Goal: Information Seeking & Learning: Check status

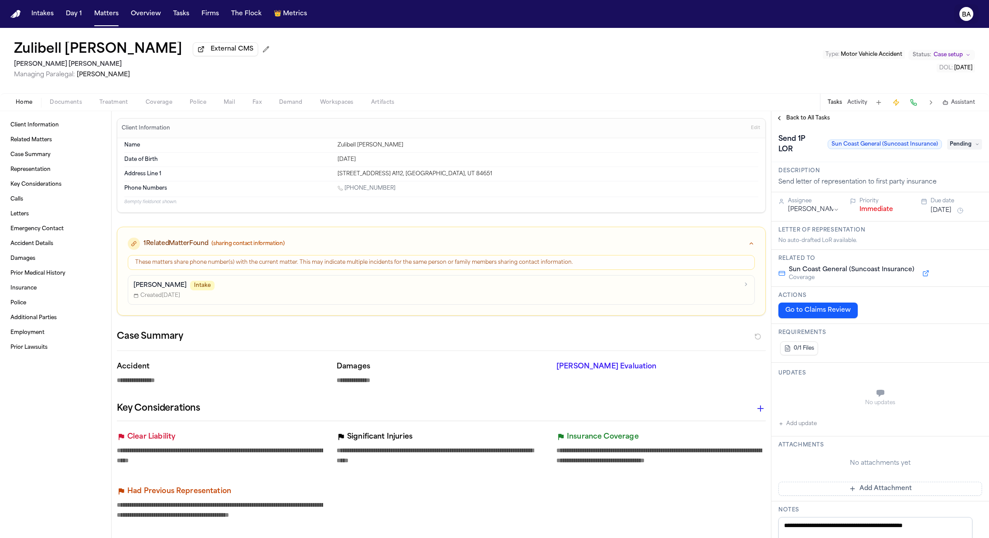
click at [966, 12] on text "BA" at bounding box center [966, 15] width 9 height 6
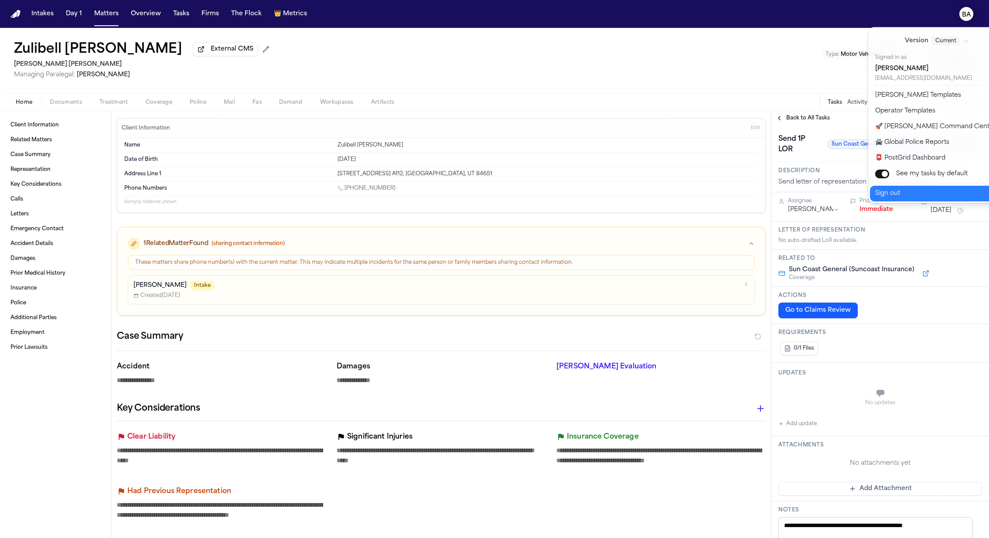
click at [937, 192] on button "Sign out" at bounding box center [942, 194] width 145 height 16
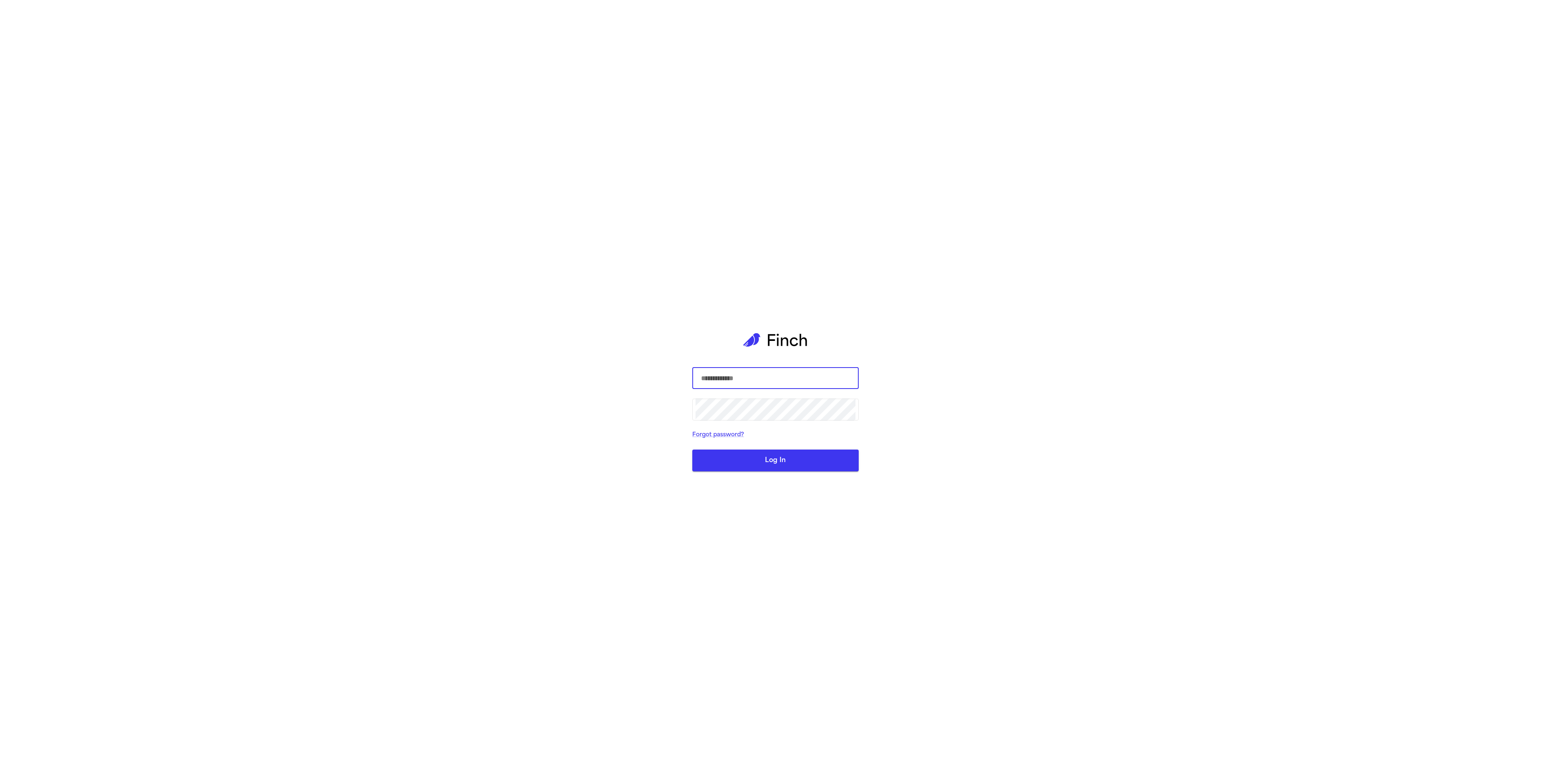
click at [0, 783] on com-1password-button at bounding box center [0, 784] width 0 height 0
type input "**********"
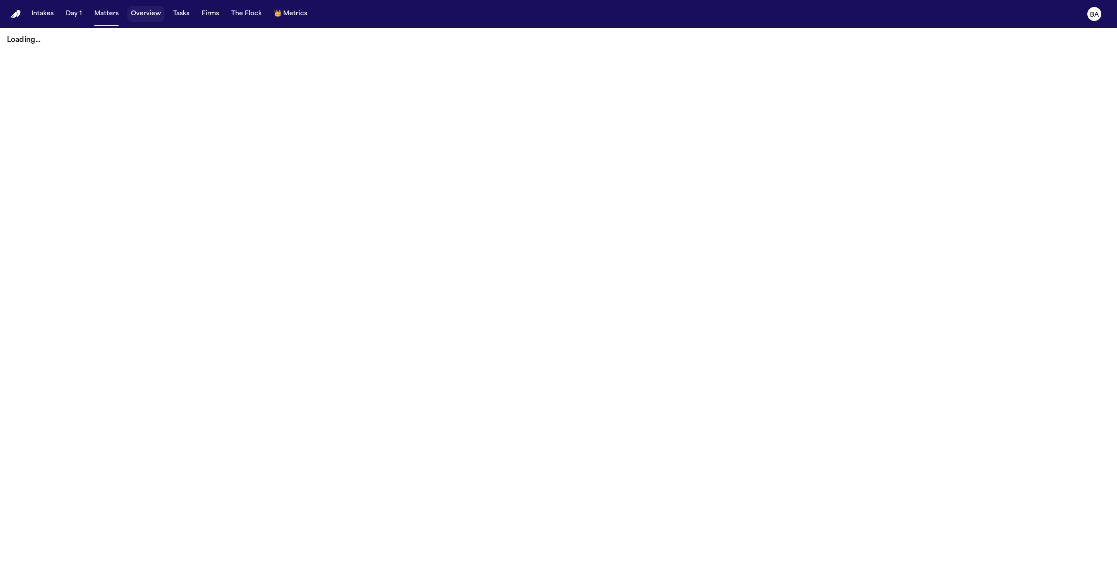
click at [154, 15] on button "Overview" at bounding box center [145, 14] width 37 height 16
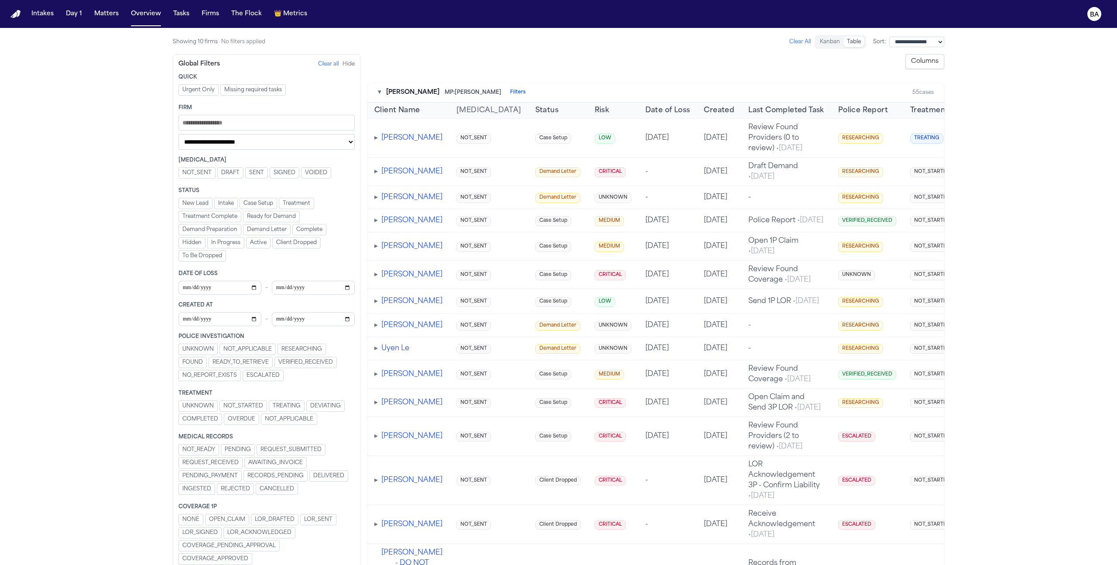
click at [104, 71] on main "**********" at bounding box center [558, 296] width 1117 height 537
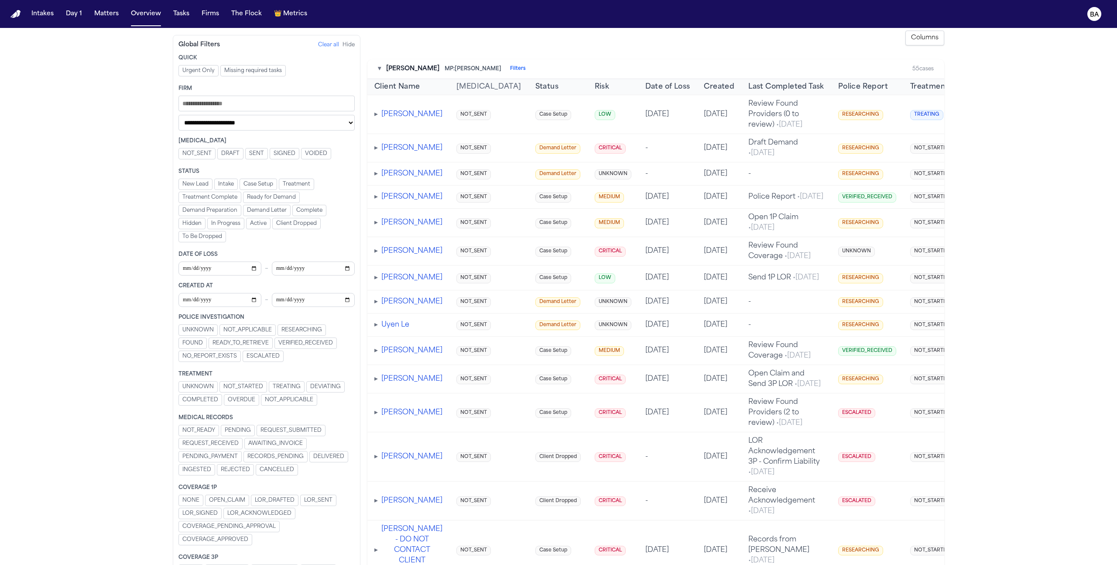
scroll to position [23, 0]
click at [381, 68] on div "▾ [PERSON_NAME] MP: [PERSON_NAME] Filters" at bounding box center [452, 69] width 148 height 9
click at [378, 71] on button "▾" at bounding box center [379, 69] width 3 height 9
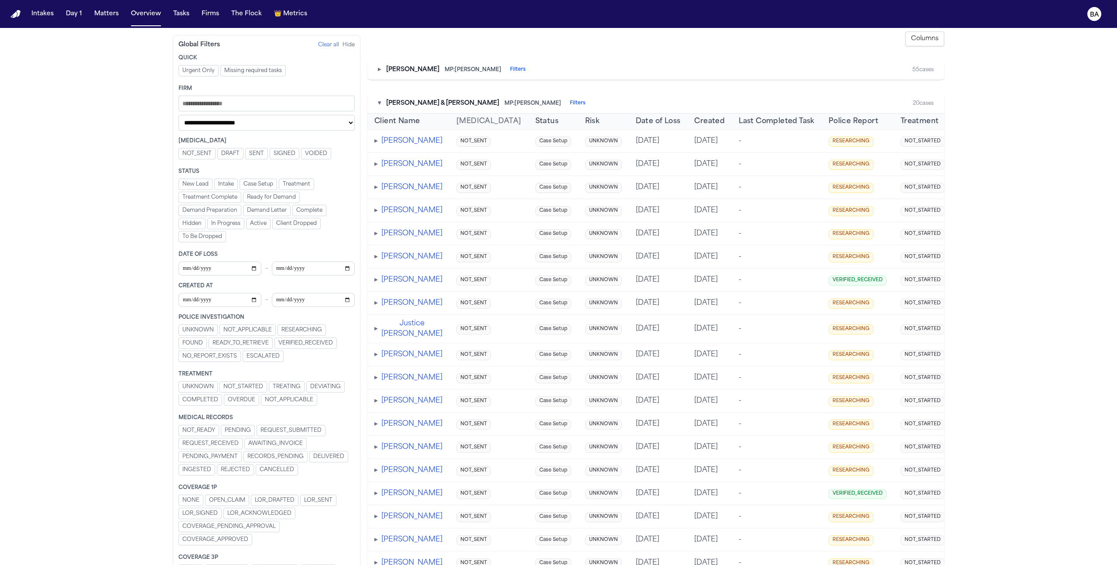
click at [376, 103] on div "▾ [PERSON_NAME] & [PERSON_NAME]: [PERSON_NAME] Filters 20 cases" at bounding box center [655, 104] width 577 height 20
click at [378, 104] on button "▾" at bounding box center [379, 103] width 3 height 9
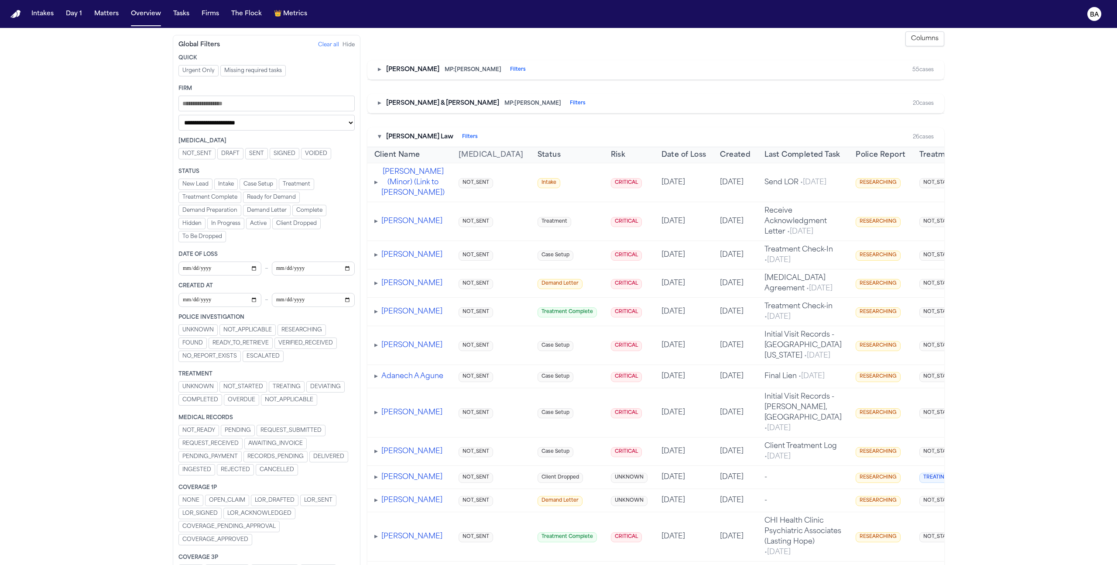
click at [378, 104] on button "▸" at bounding box center [379, 103] width 3 height 9
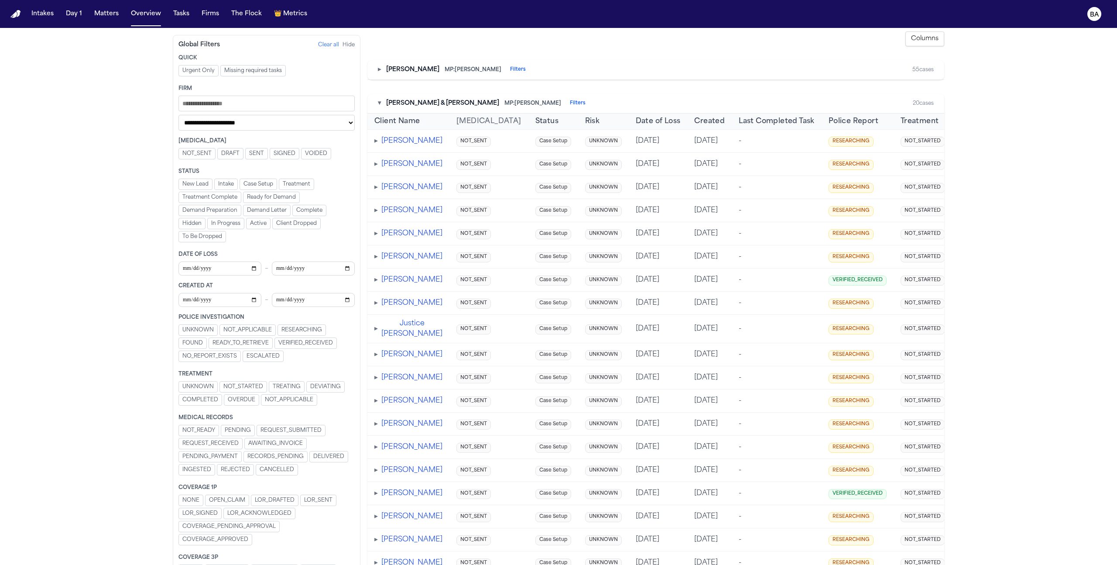
click at [377, 72] on div "▸ [PERSON_NAME] MP: [PERSON_NAME] Filters 55 cases" at bounding box center [655, 70] width 577 height 20
click at [380, 72] on button "▸" at bounding box center [379, 69] width 3 height 9
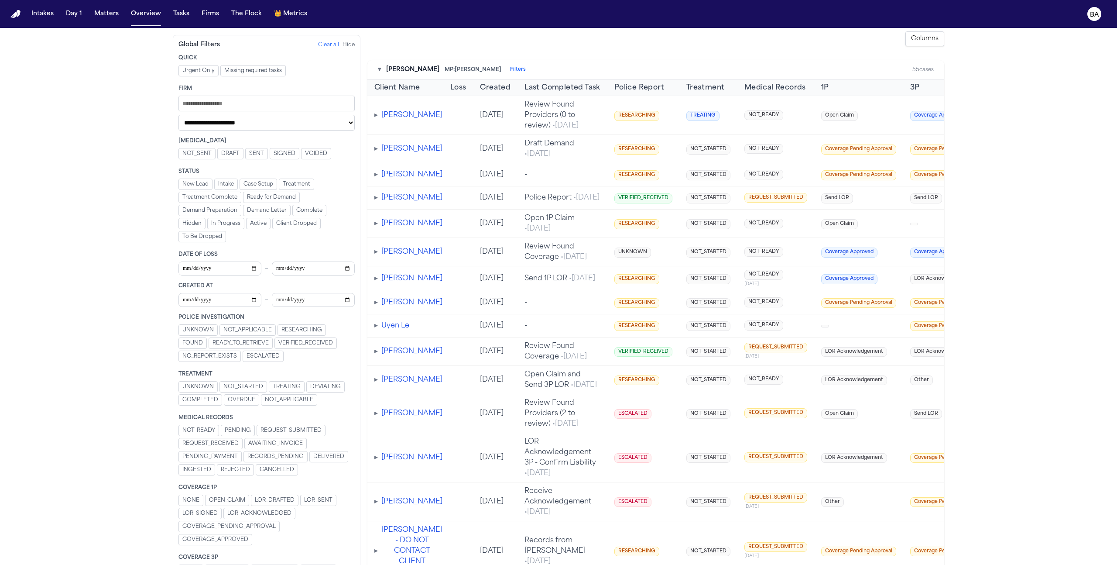
scroll to position [0, 223]
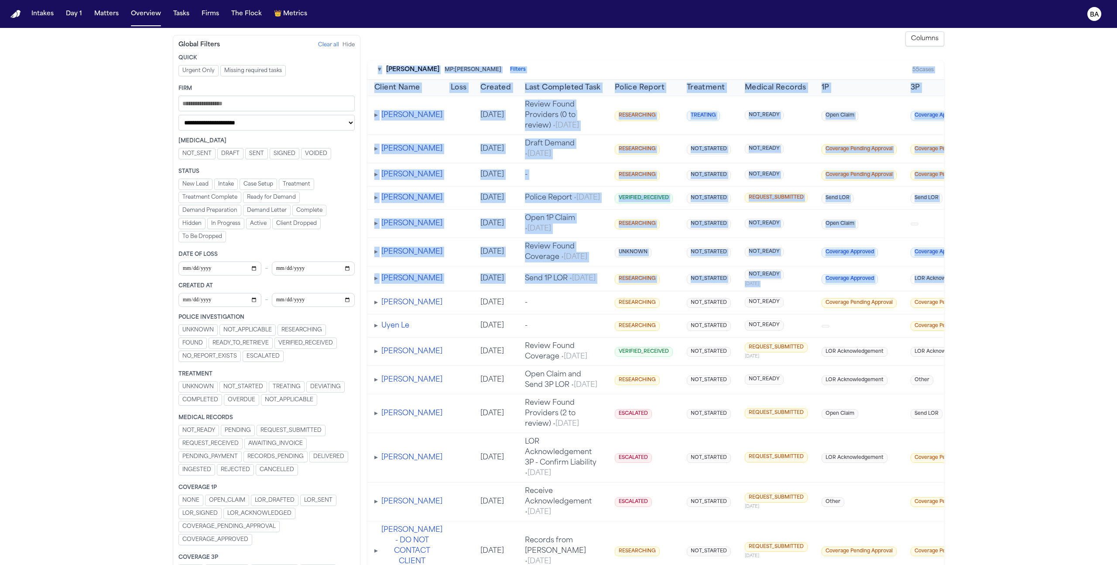
click at [1053, 310] on main "**********" at bounding box center [558, 296] width 1117 height 537
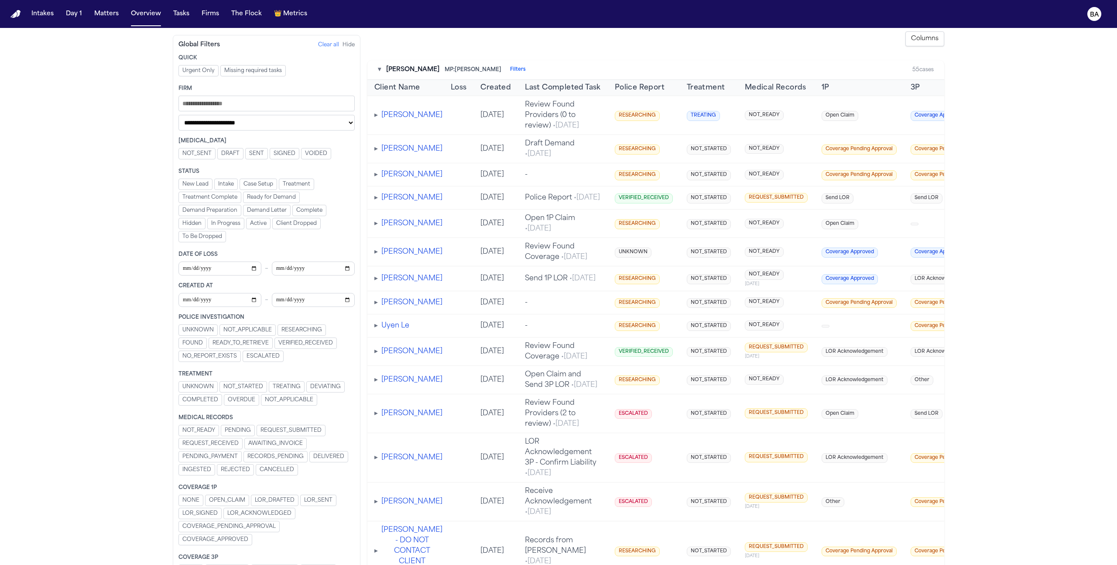
click at [223, 440] on span "REQUEST_RECEIVED" at bounding box center [210, 443] width 56 height 7
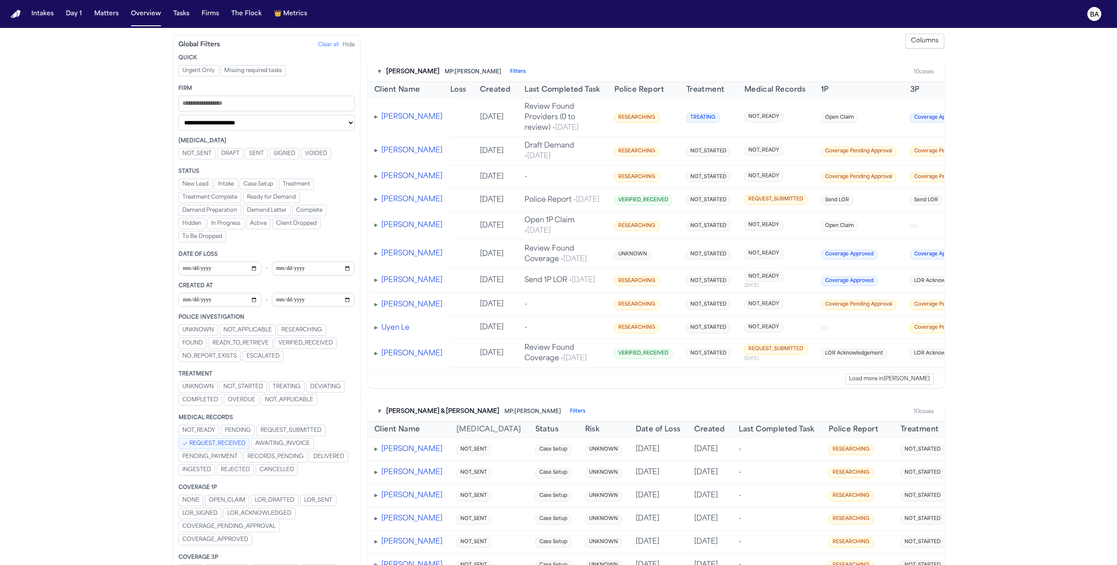
scroll to position [24, 0]
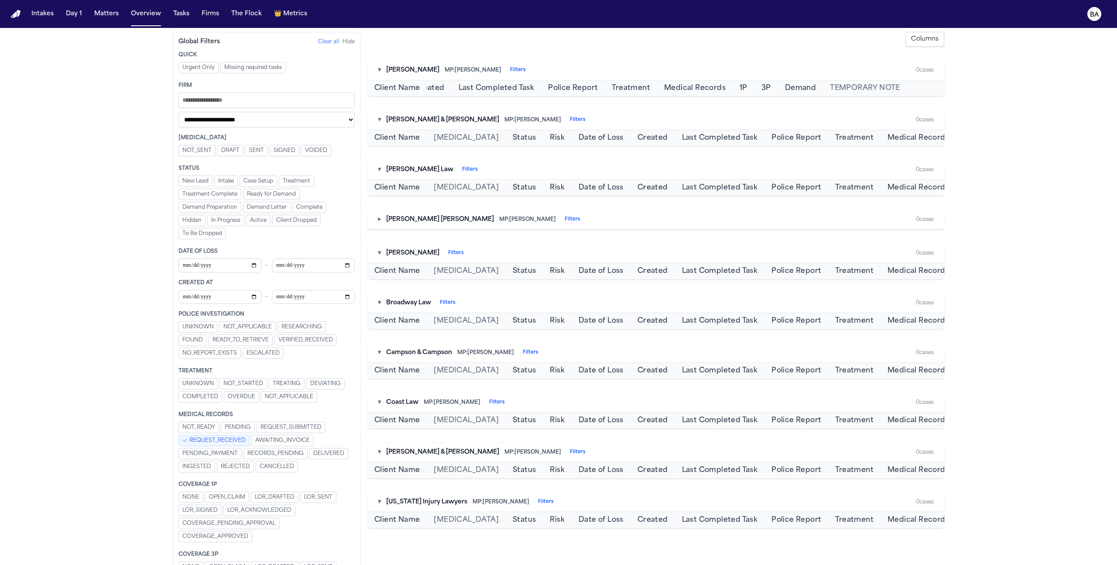
click at [223, 440] on span "REQUEST_RECEIVED" at bounding box center [217, 440] width 56 height 7
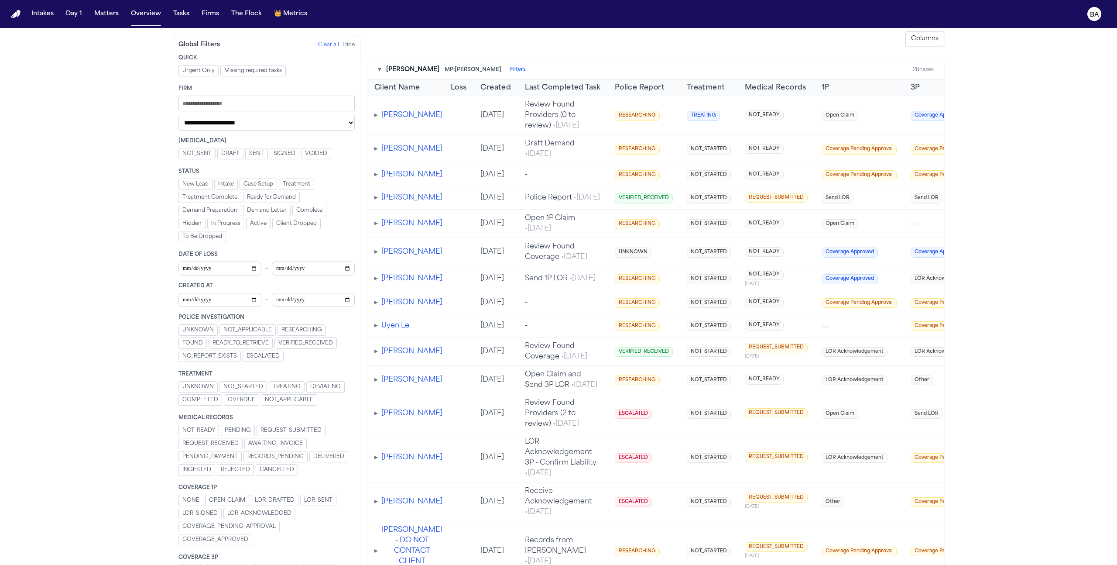
click at [290, 456] on span "RECORDS_PENDING" at bounding box center [275, 456] width 56 height 7
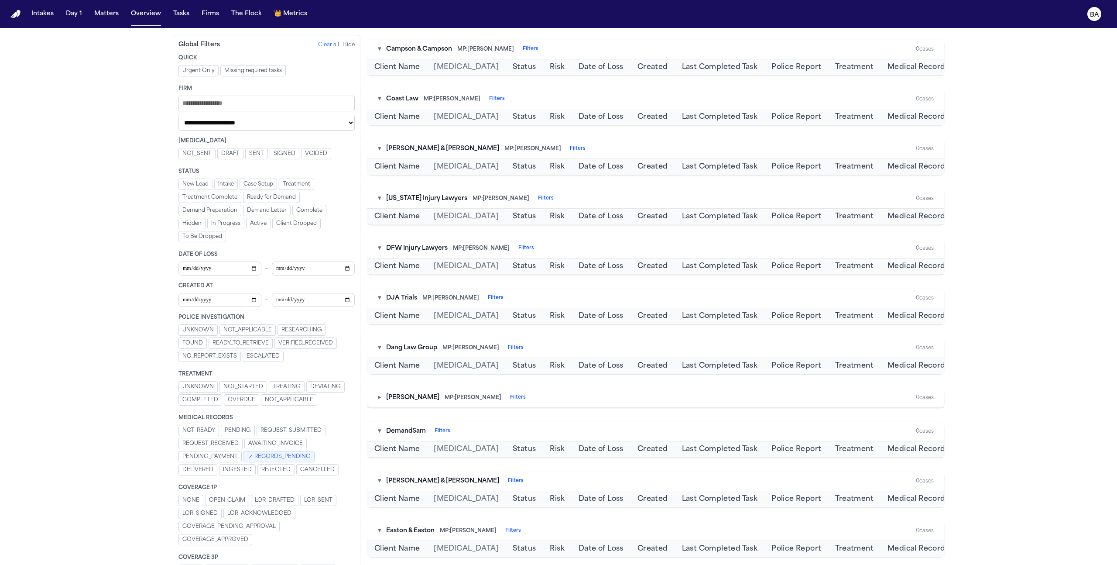
scroll to position [0, 0]
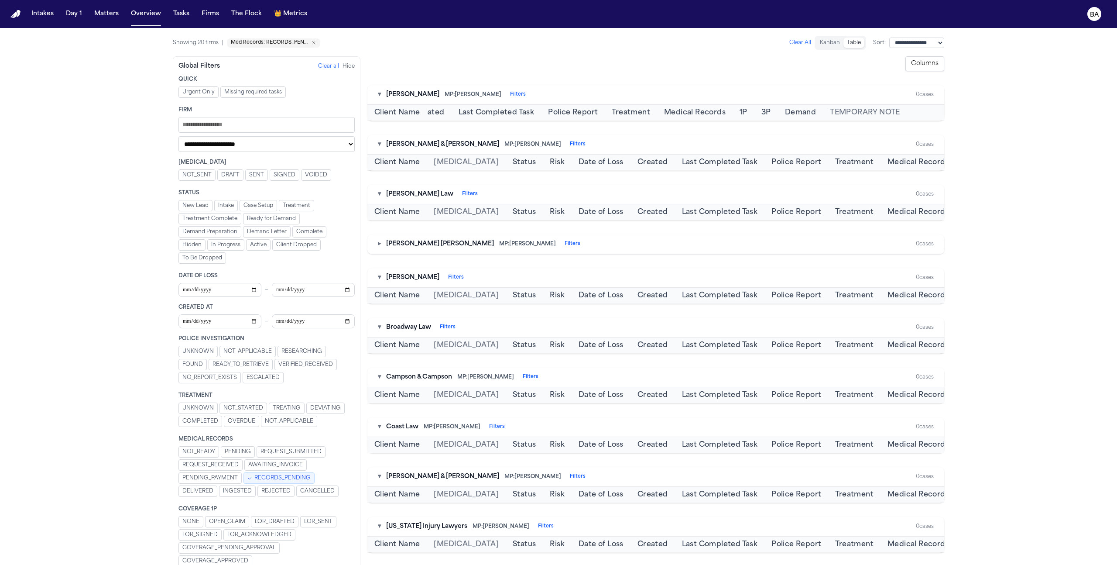
click at [380, 248] on button "▸" at bounding box center [379, 244] width 3 height 9
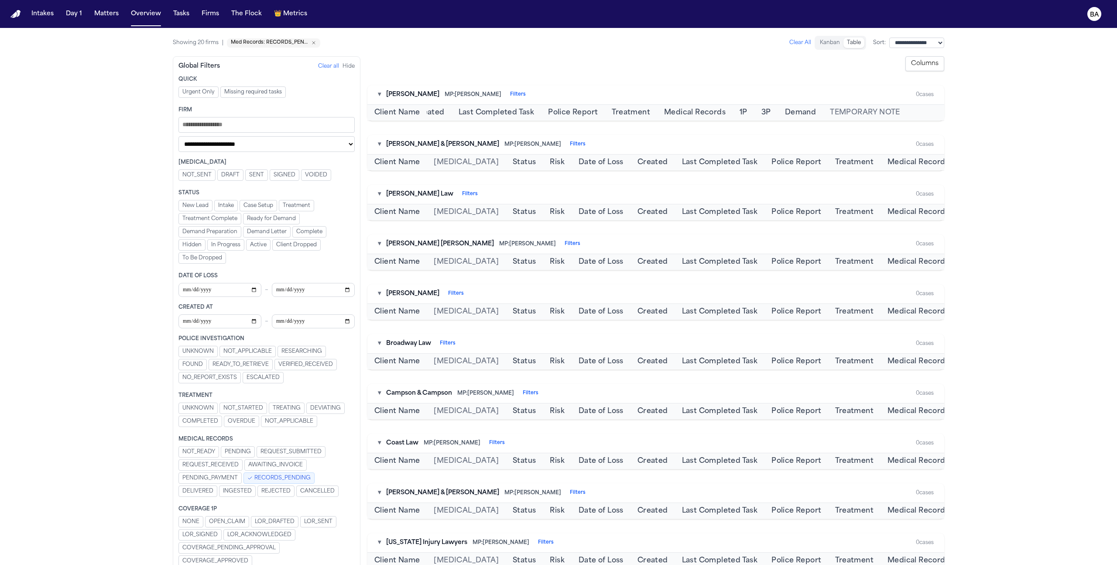
click at [377, 204] on div "▾ [PERSON_NAME] Law Filters 0 cases" at bounding box center [655, 195] width 577 height 20
click at [279, 477] on span "RECORDS_PENDING" at bounding box center [282, 477] width 56 height 7
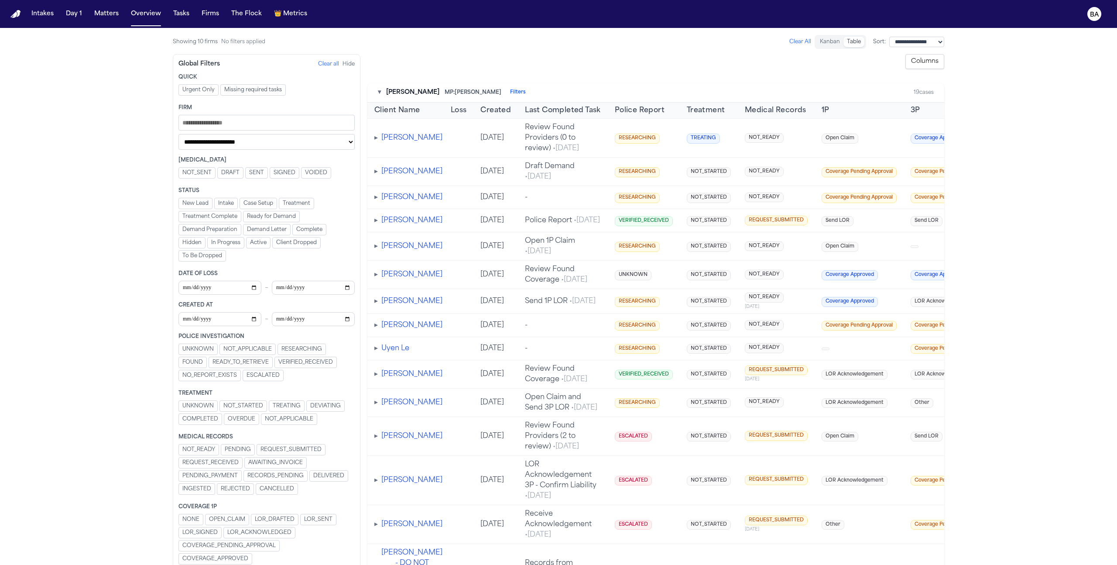
click at [295, 446] on span "REQUEST_SUBMITTED" at bounding box center [290, 449] width 61 height 7
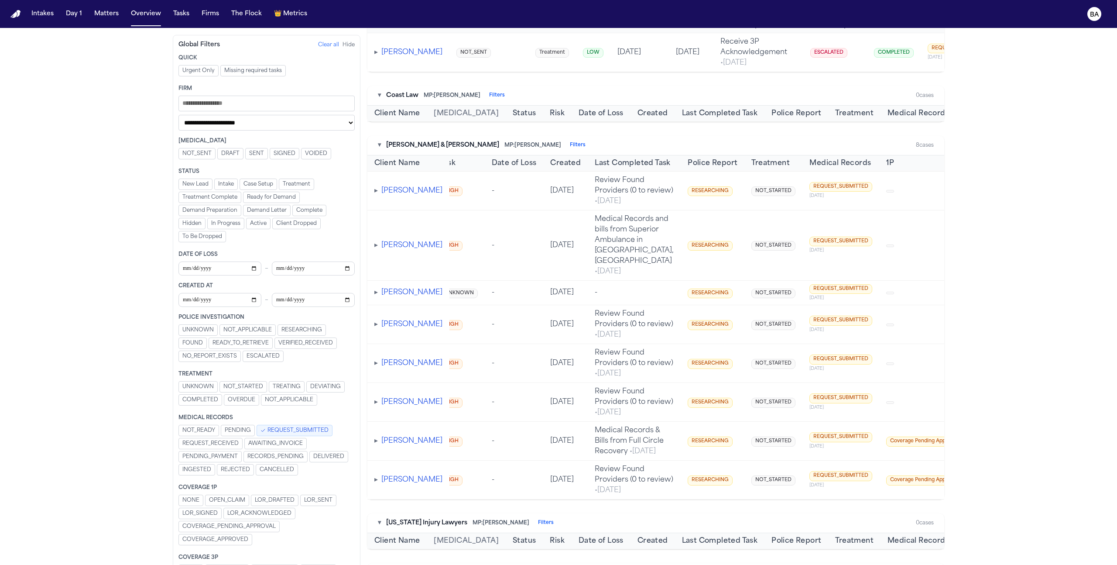
scroll to position [0, 277]
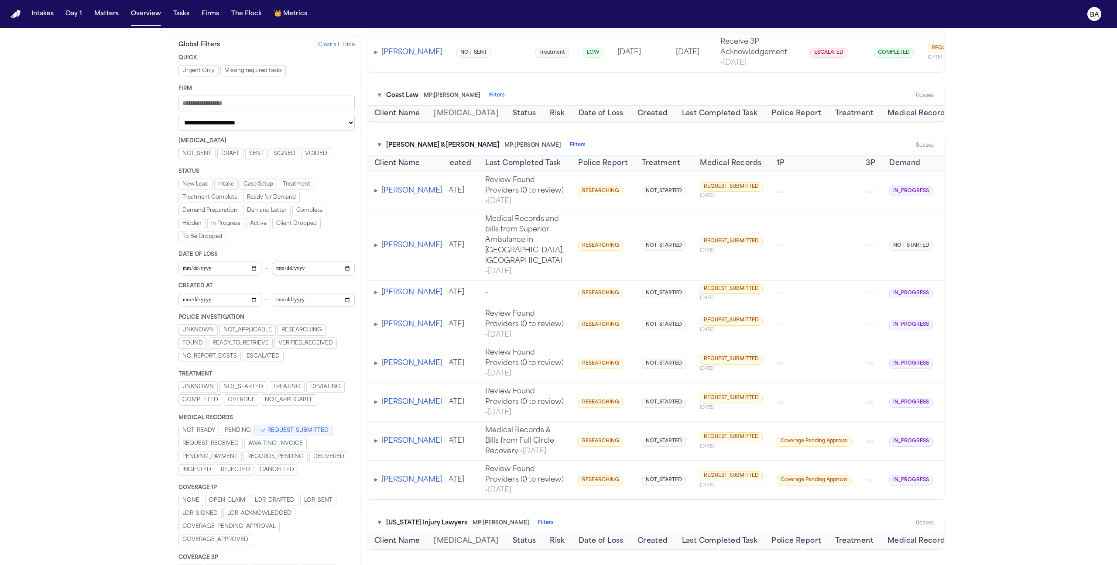
click at [285, 431] on span "REQUEST_SUBMITTED" at bounding box center [297, 430] width 61 height 7
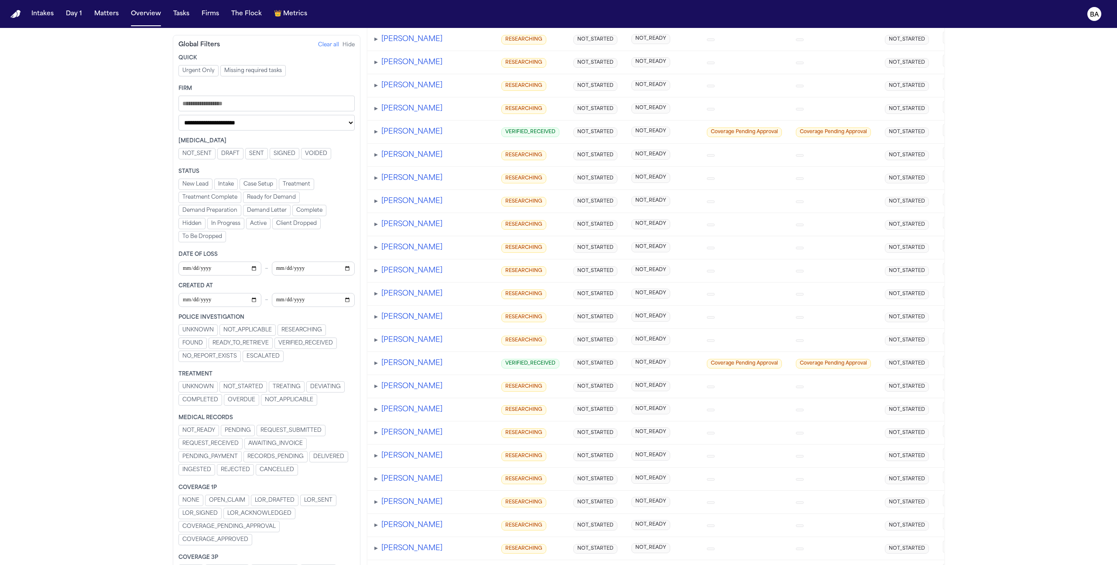
scroll to position [2528, 0]
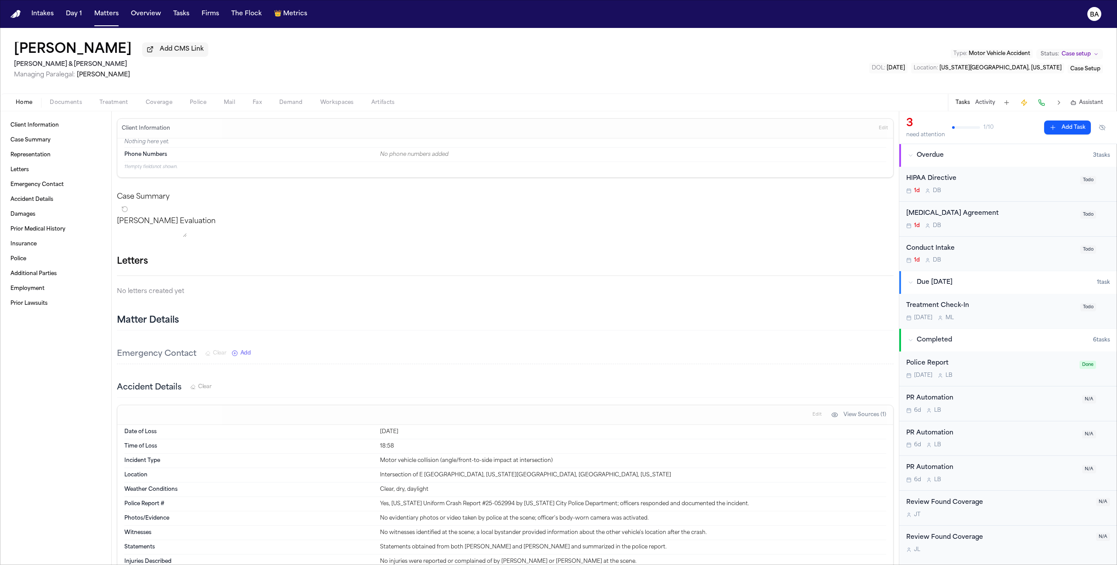
click at [122, 103] on span "Treatment" at bounding box center [113, 102] width 29 height 7
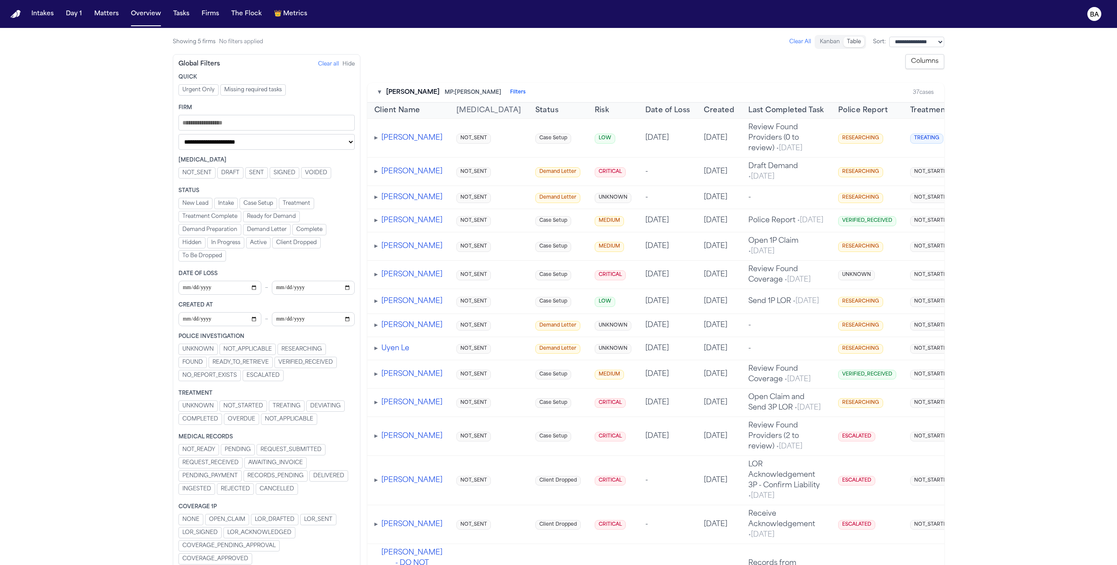
click at [935, 57] on button "Columns" at bounding box center [924, 61] width 39 height 15
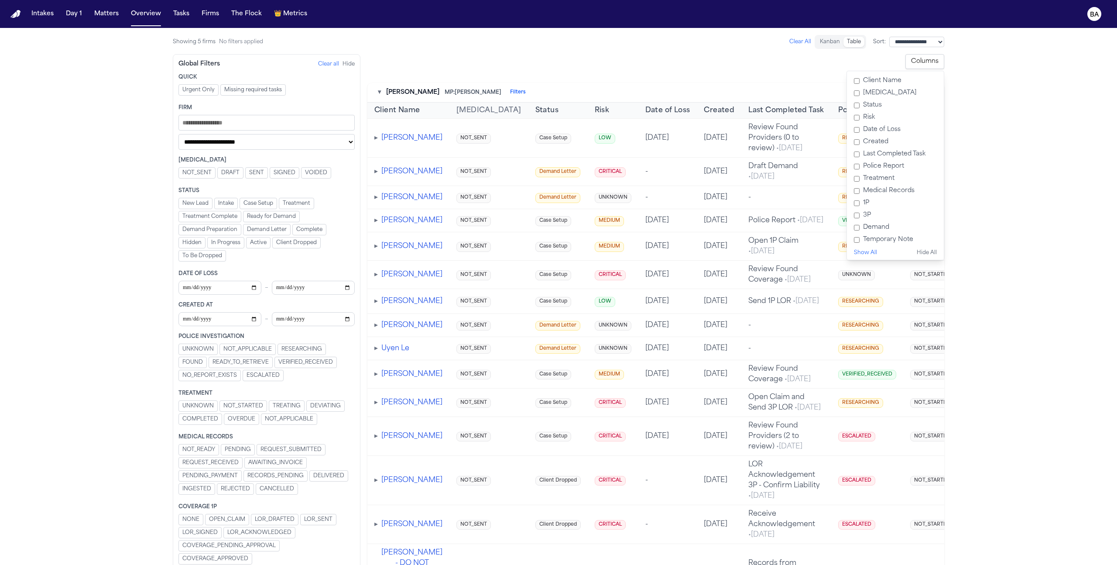
click at [1006, 338] on main "**********" at bounding box center [558, 296] width 1117 height 537
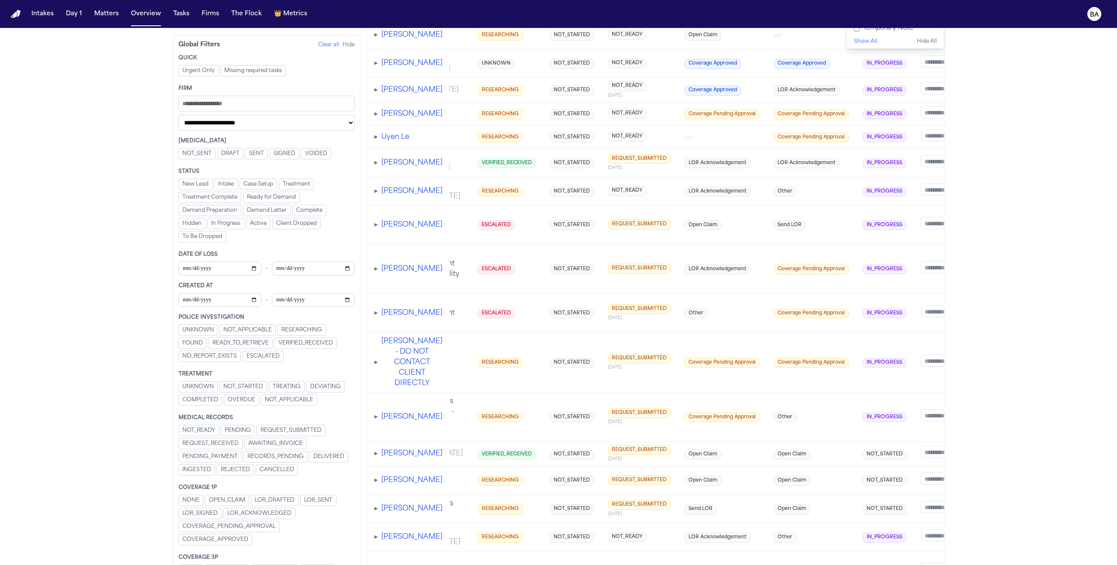
scroll to position [228, 0]
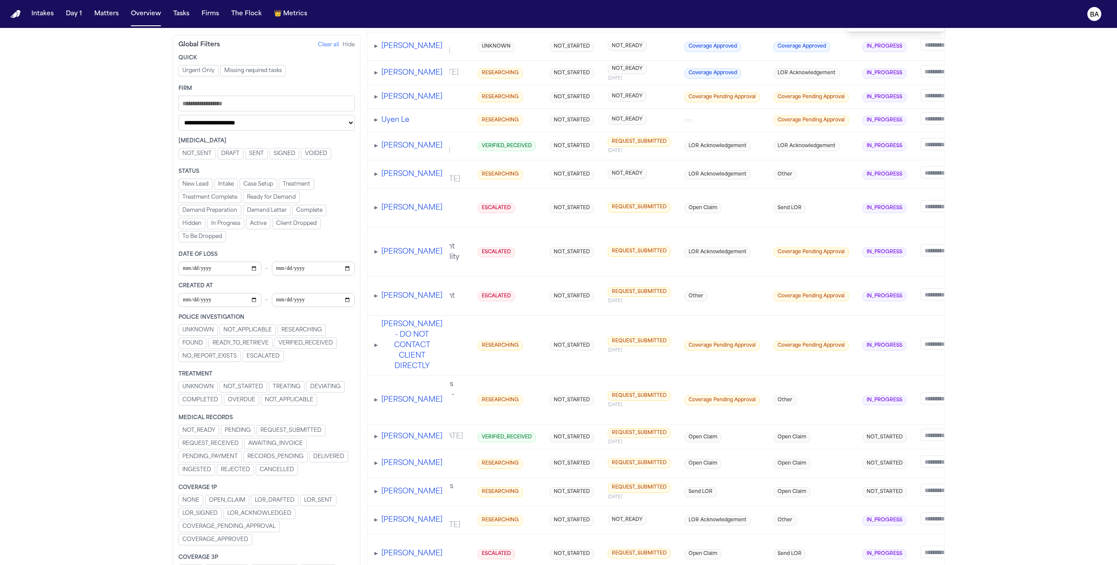
click at [285, 431] on span "REQUEST_SUBMITTED" at bounding box center [290, 430] width 61 height 7
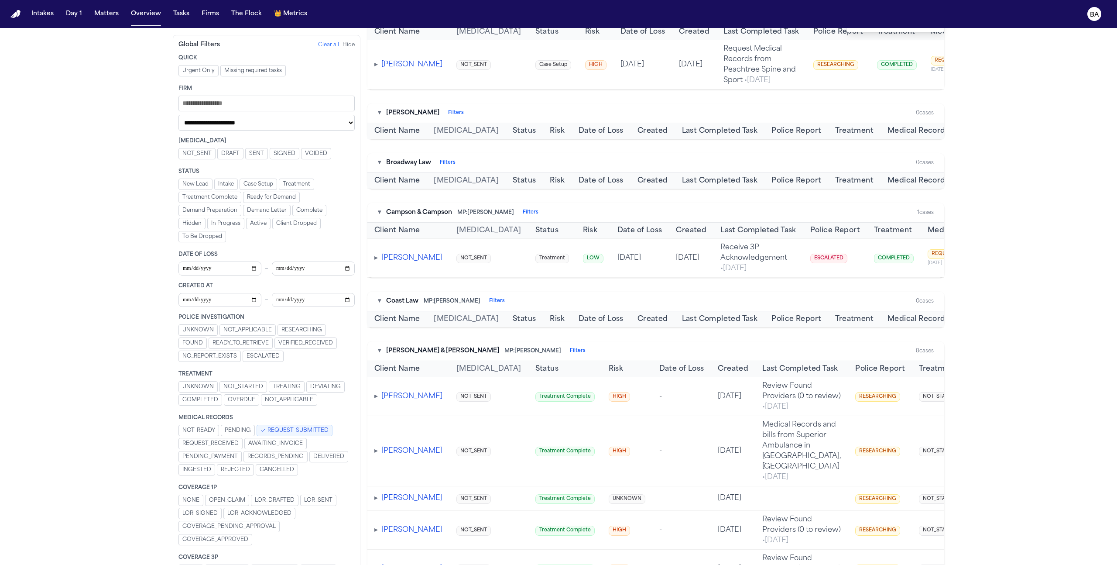
scroll to position [0, 0]
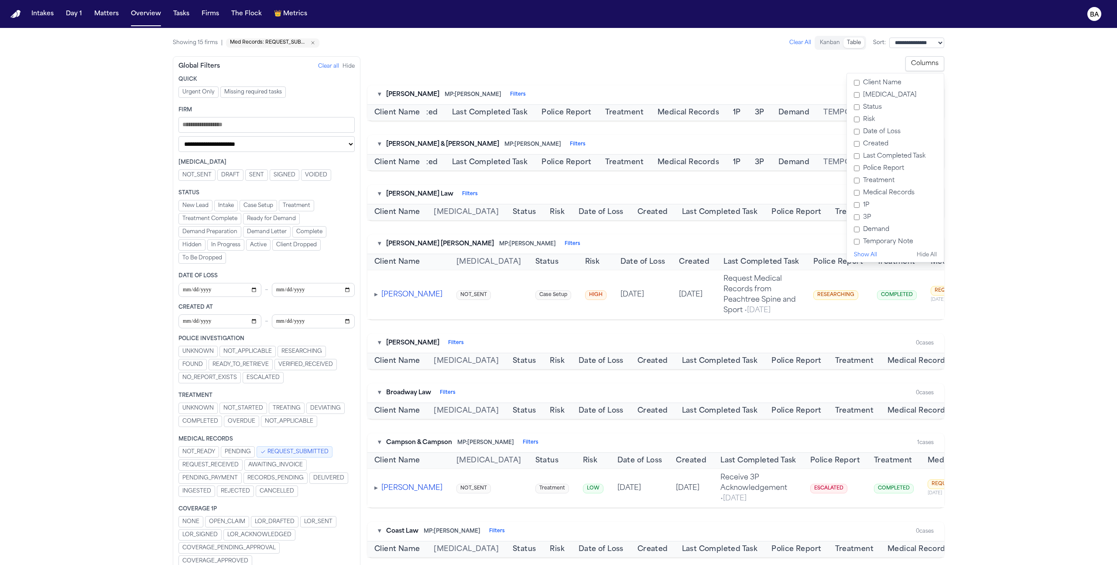
click at [937, 64] on button "Columns" at bounding box center [924, 63] width 39 height 15
click at [300, 453] on span "REQUEST_SUBMITTED" at bounding box center [297, 451] width 61 height 7
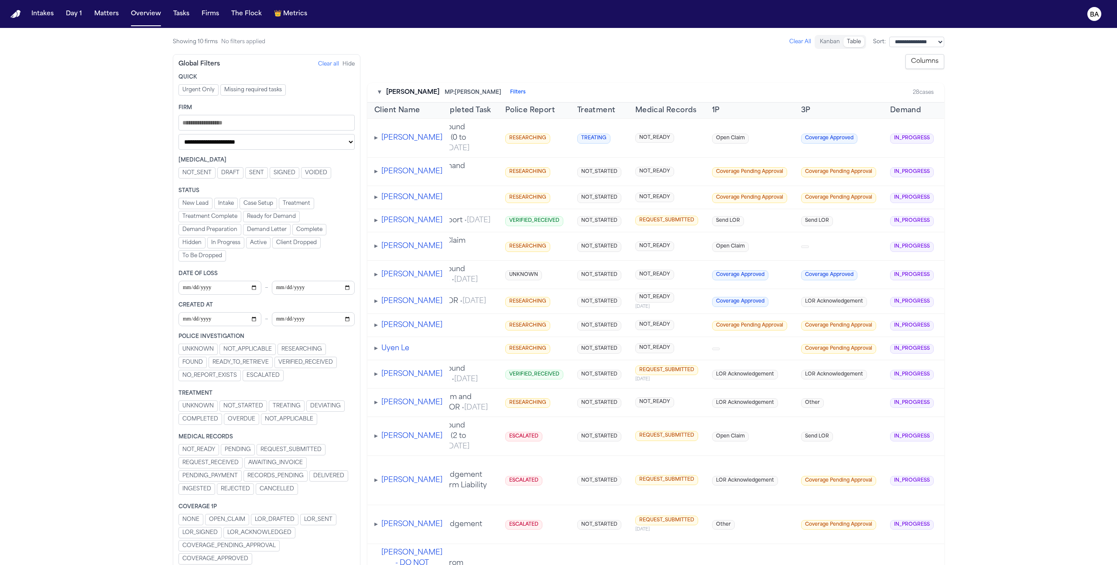
scroll to position [0, 439]
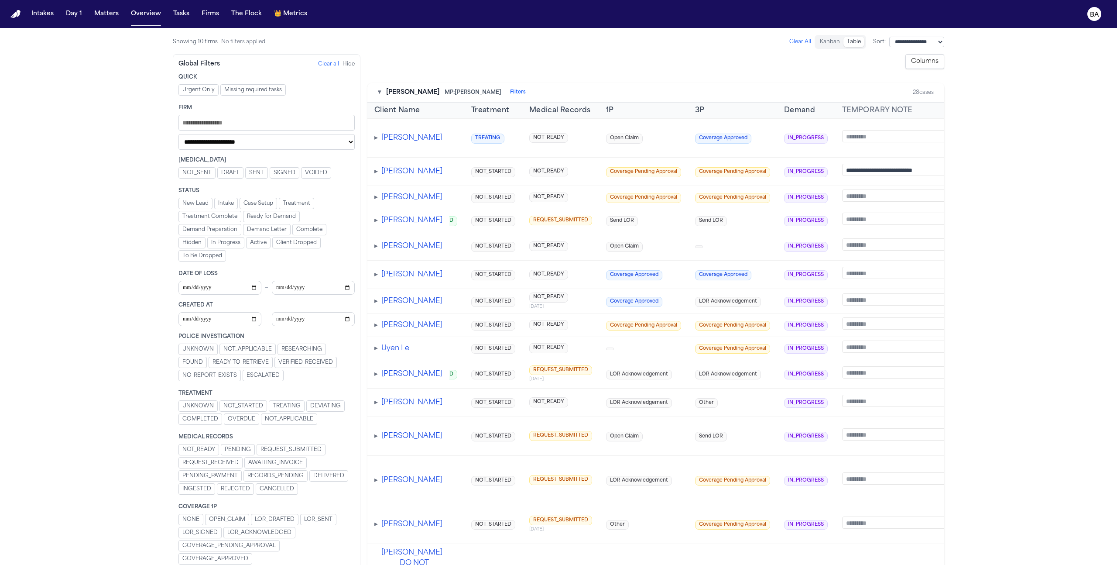
click at [281, 451] on span "REQUEST_SUBMITTED" at bounding box center [290, 449] width 61 height 7
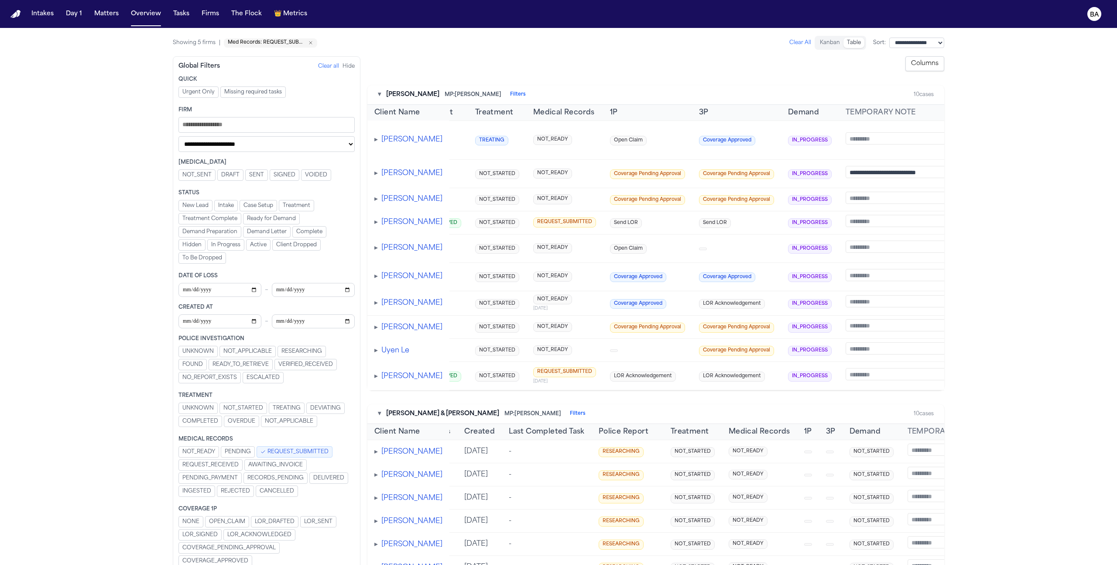
scroll to position [0, 230]
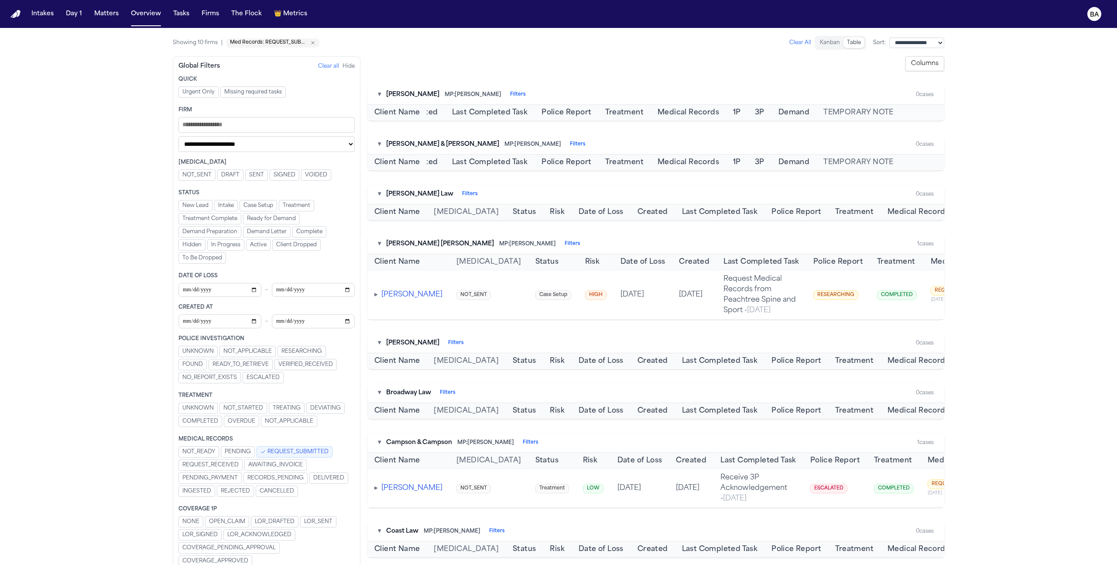
click at [281, 451] on span "REQUEST_SUBMITTED" at bounding box center [297, 451] width 61 height 7
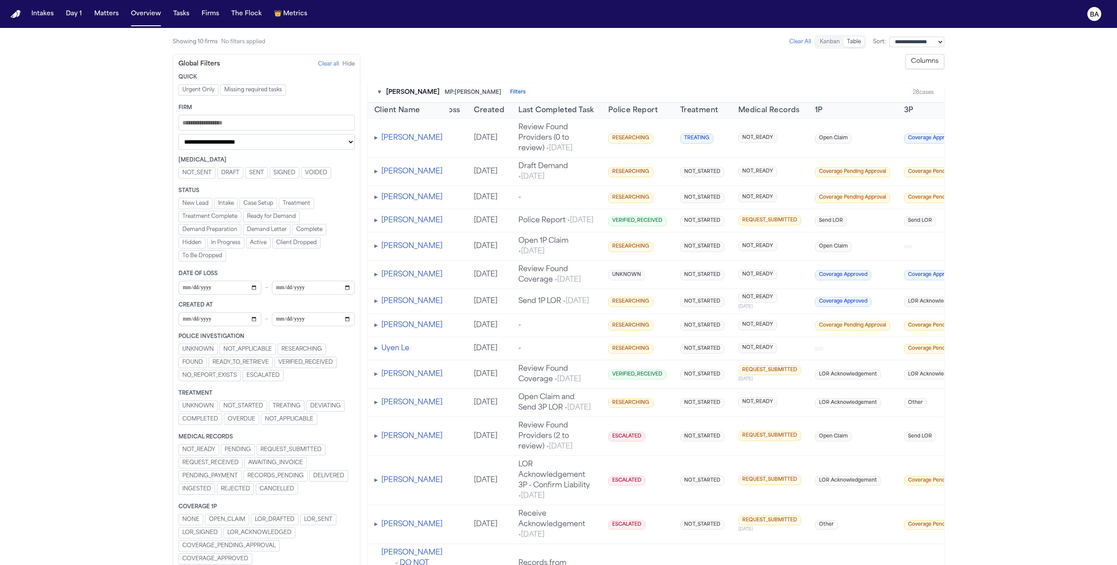
click at [286, 462] on span "AWAITING_INVOICE" at bounding box center [275, 462] width 55 height 7
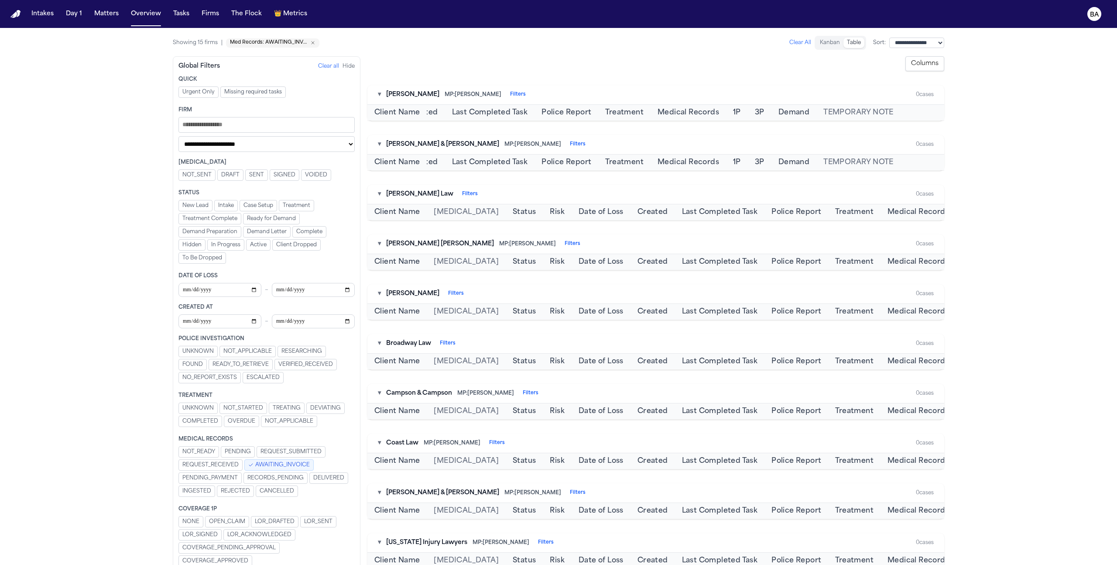
click at [286, 462] on span "AWAITING_INVOICE" at bounding box center [282, 464] width 55 height 7
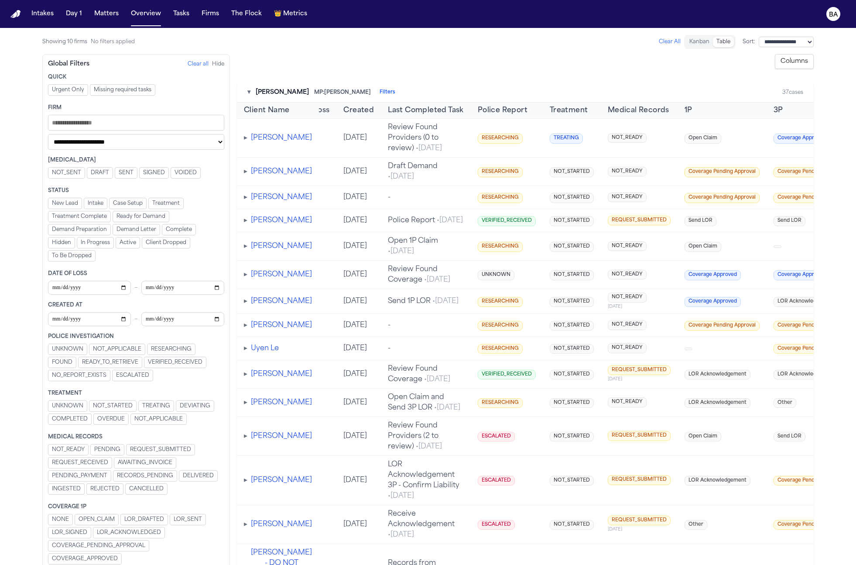
click at [161, 450] on span "REQUEST_SUBMITTED" at bounding box center [160, 449] width 61 height 7
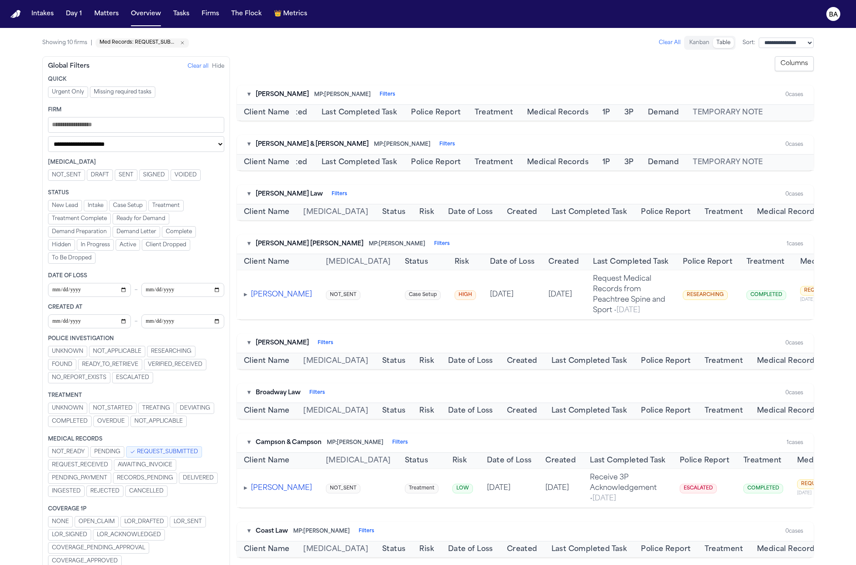
click at [26, 202] on main "**********" at bounding box center [428, 296] width 856 height 537
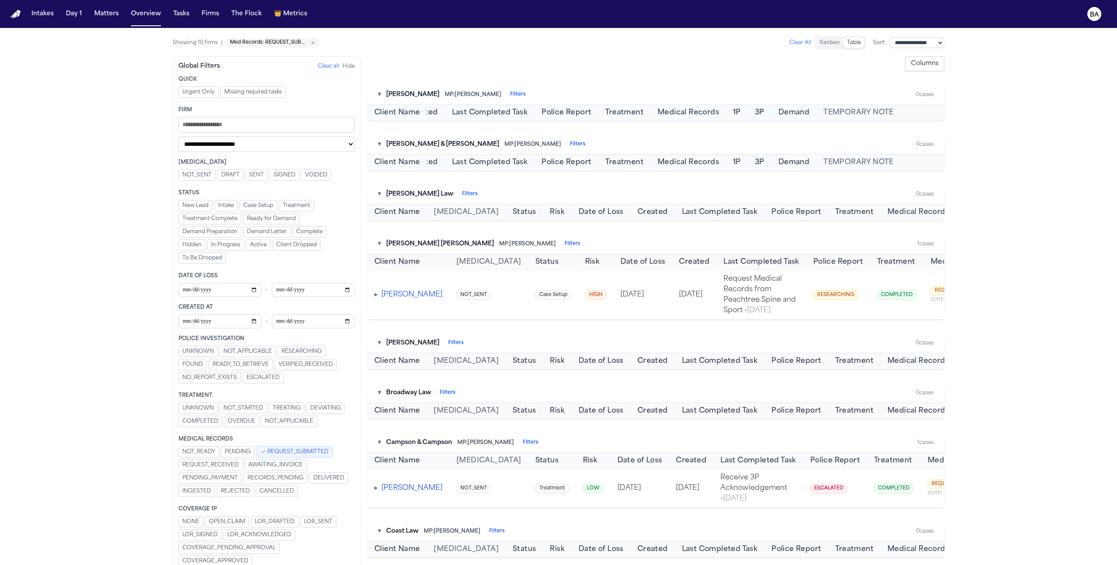
click at [299, 449] on span "REQUEST_SUBMITTED" at bounding box center [297, 451] width 61 height 7
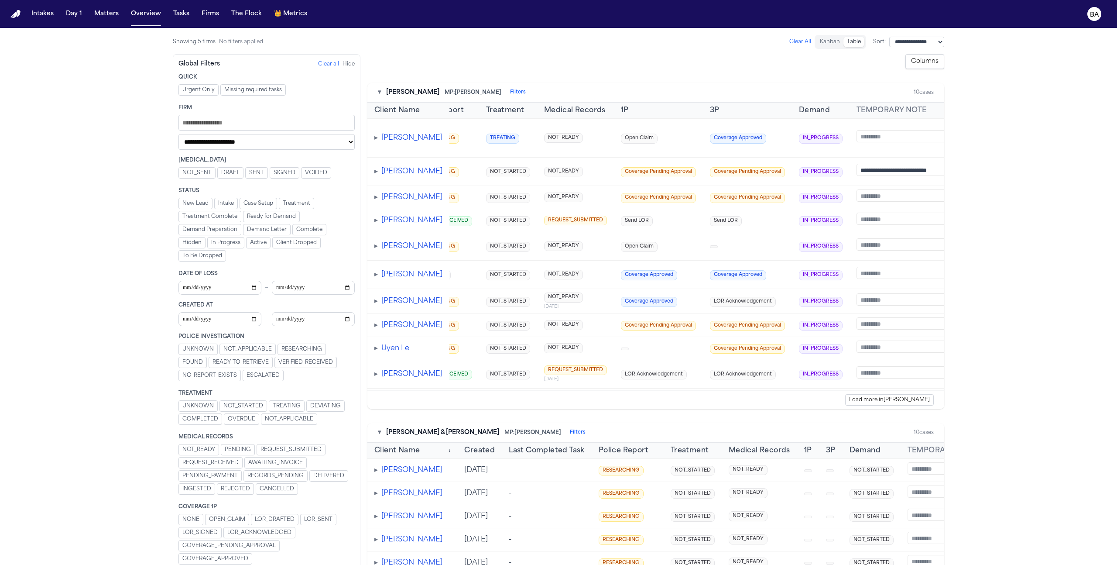
scroll to position [0, 435]
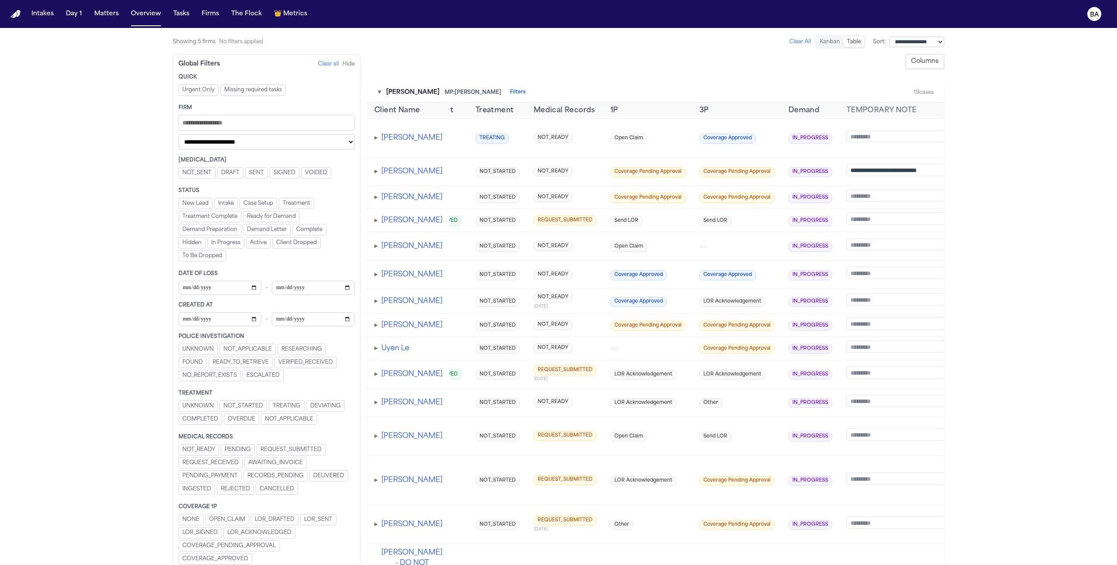
click at [288, 446] on span "REQUEST_SUBMITTED" at bounding box center [290, 449] width 61 height 7
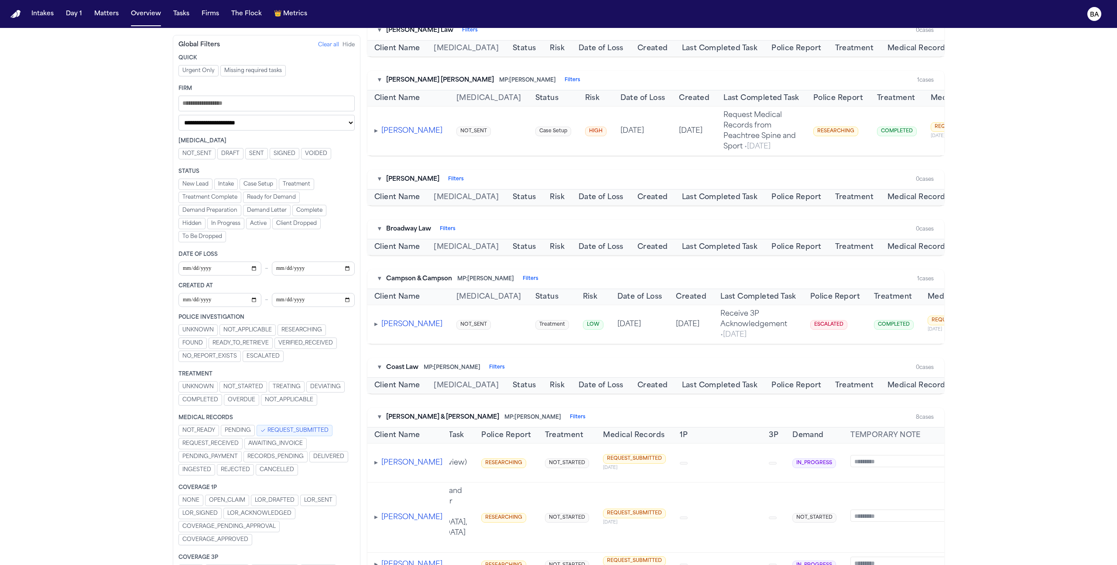
scroll to position [0, 0]
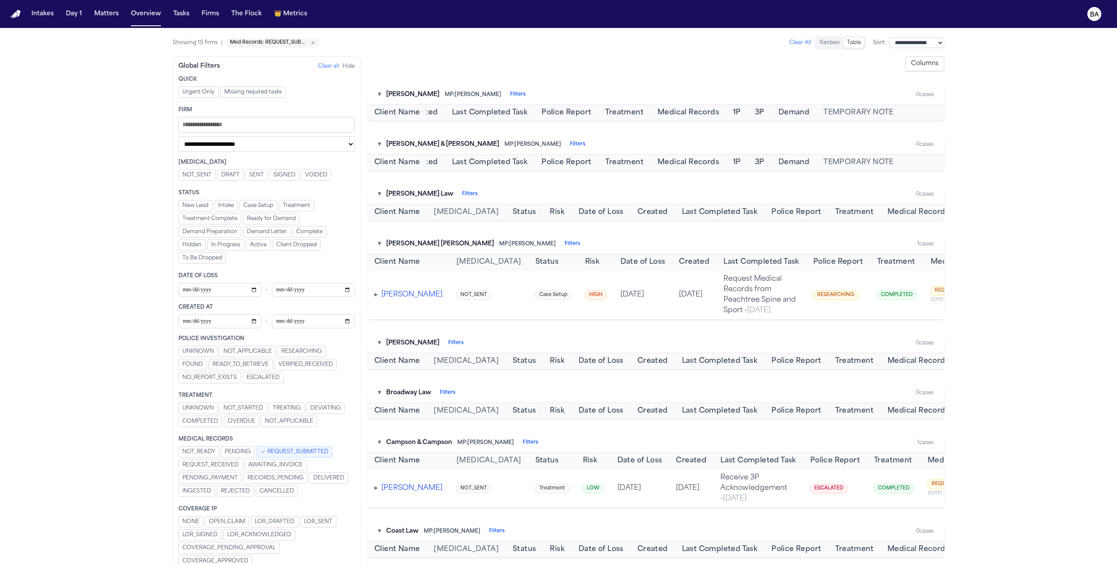
click at [927, 67] on button "Columns" at bounding box center [924, 63] width 39 height 15
click at [923, 255] on button "Hide All" at bounding box center [927, 254] width 20 height 7
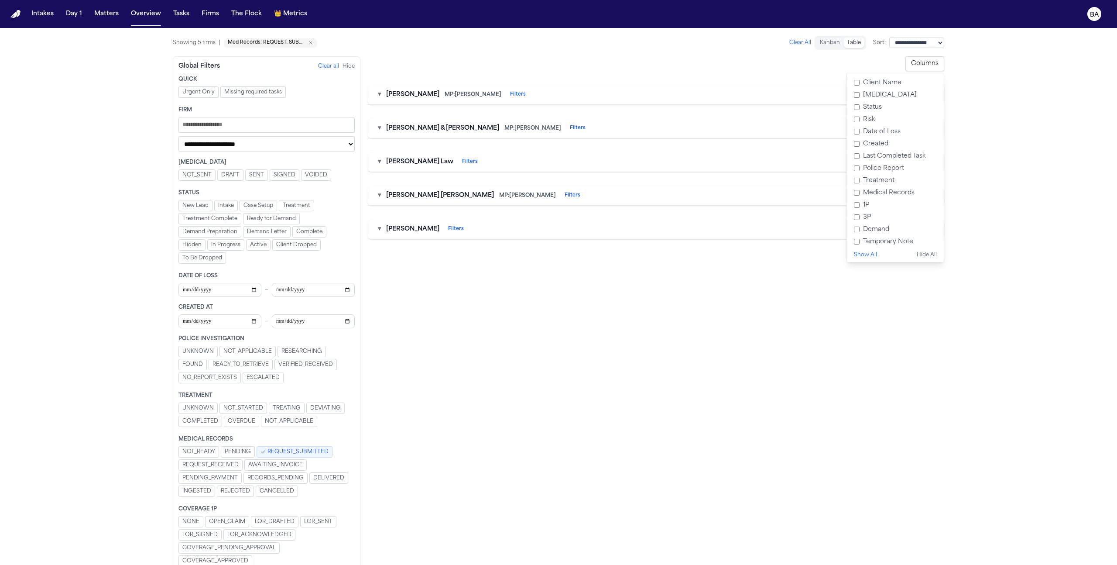
click at [888, 195] on label "Medical Records" at bounding box center [895, 193] width 90 height 12
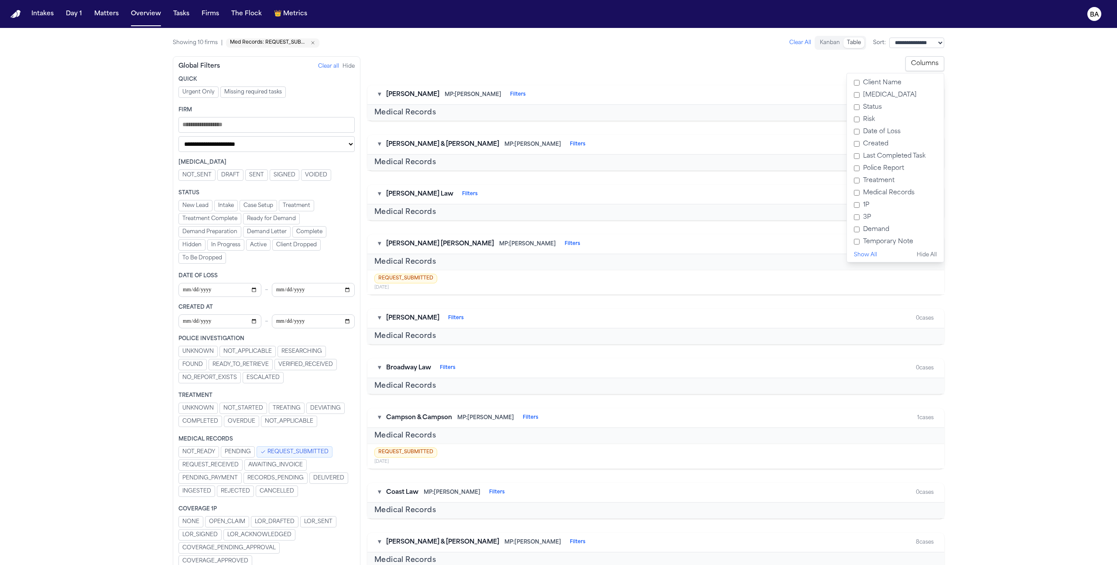
click at [950, 199] on div "**********" at bounding box center [558, 433] width 785 height 810
click at [308, 448] on span "REQUEST_SUBMITTED" at bounding box center [297, 451] width 61 height 7
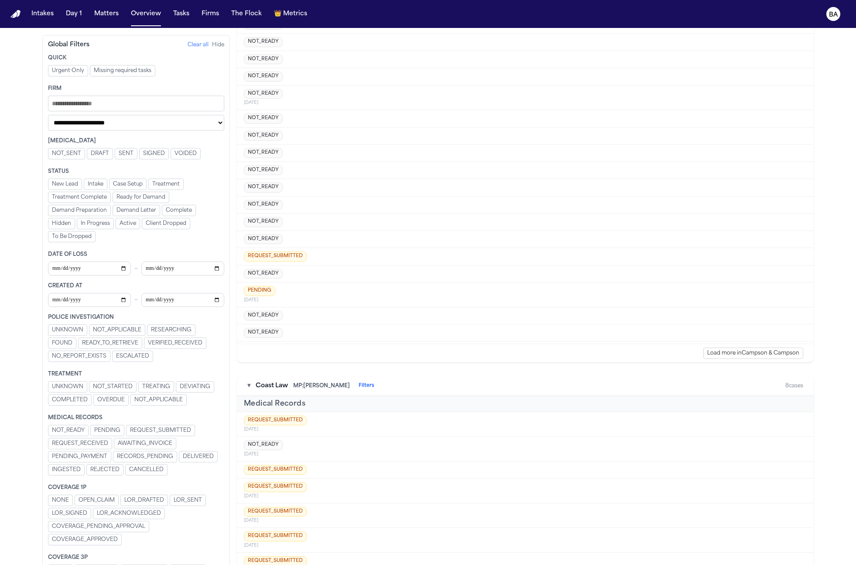
scroll to position [4564, 0]
